Goal: Obtain resource: Download file/media

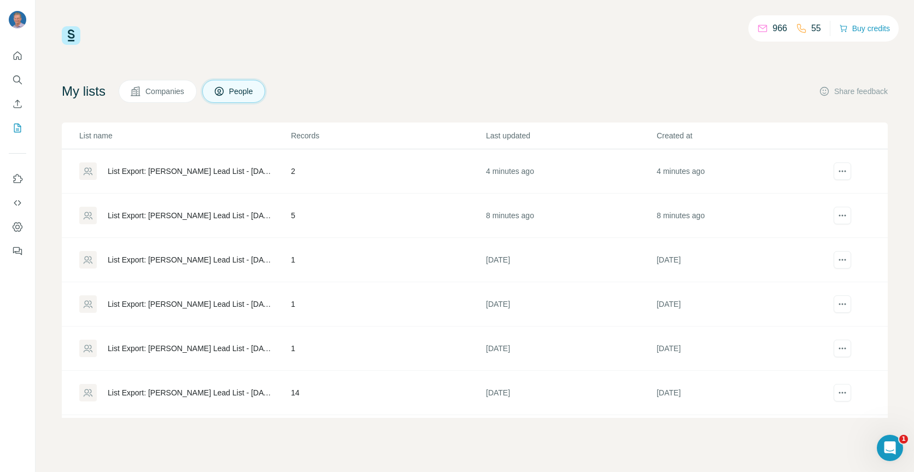
click at [177, 215] on div "List Export: [PERSON_NAME] Lead List - [DATE] 05:59" at bounding box center [190, 215] width 164 height 11
click at [158, 214] on div "List Export: [PERSON_NAME] Lead List - [DATE] 05:59" at bounding box center [190, 215] width 164 height 11
click at [192, 167] on div "List Export: Keith’s Lead List - 07/10/2025 06:03" at bounding box center [190, 171] width 164 height 11
click at [173, 215] on div "List Export: [PERSON_NAME] Lead List - [DATE] 05:59" at bounding box center [190, 215] width 164 height 11
